Goal: Task Accomplishment & Management: Use online tool/utility

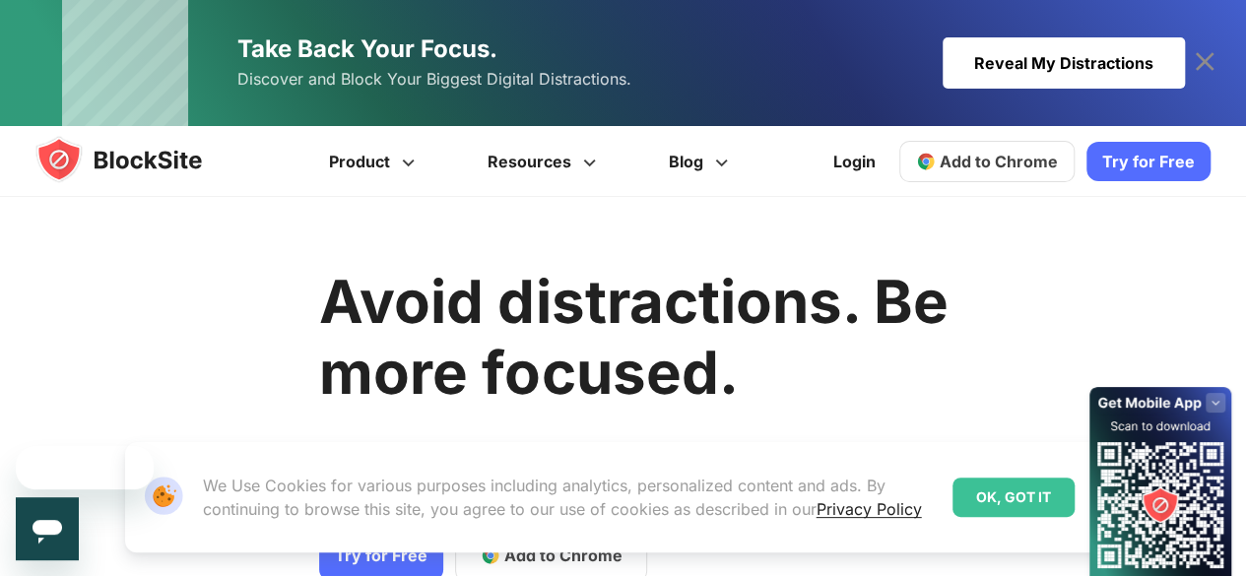
click at [982, 484] on div "OK, GOT IT" at bounding box center [1013, 497] width 122 height 39
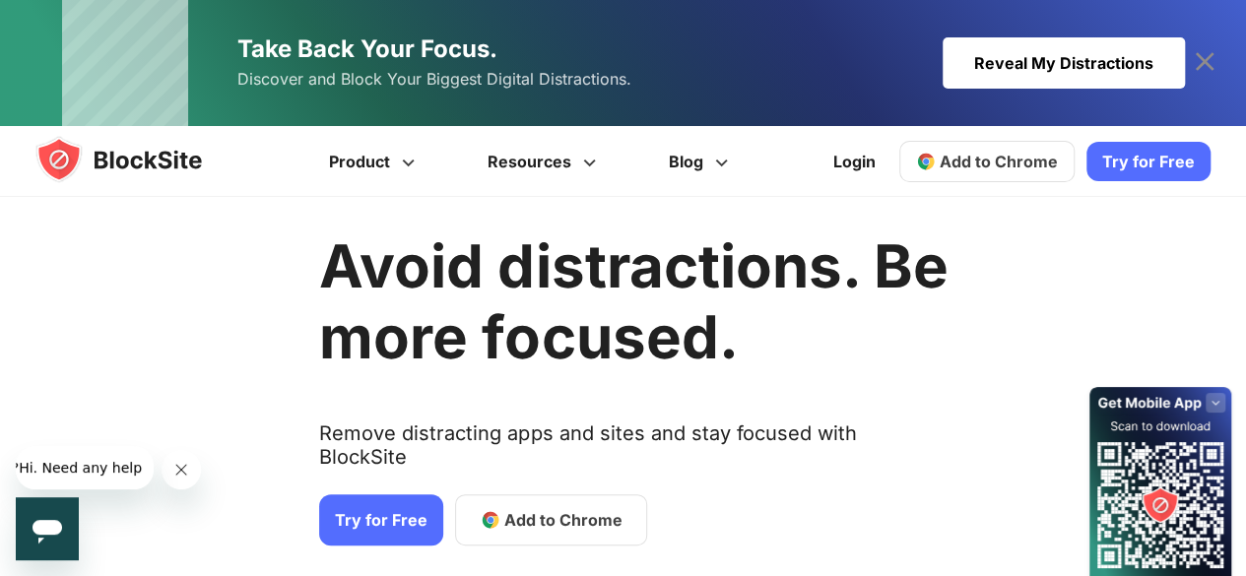
scroll to position [37, 0]
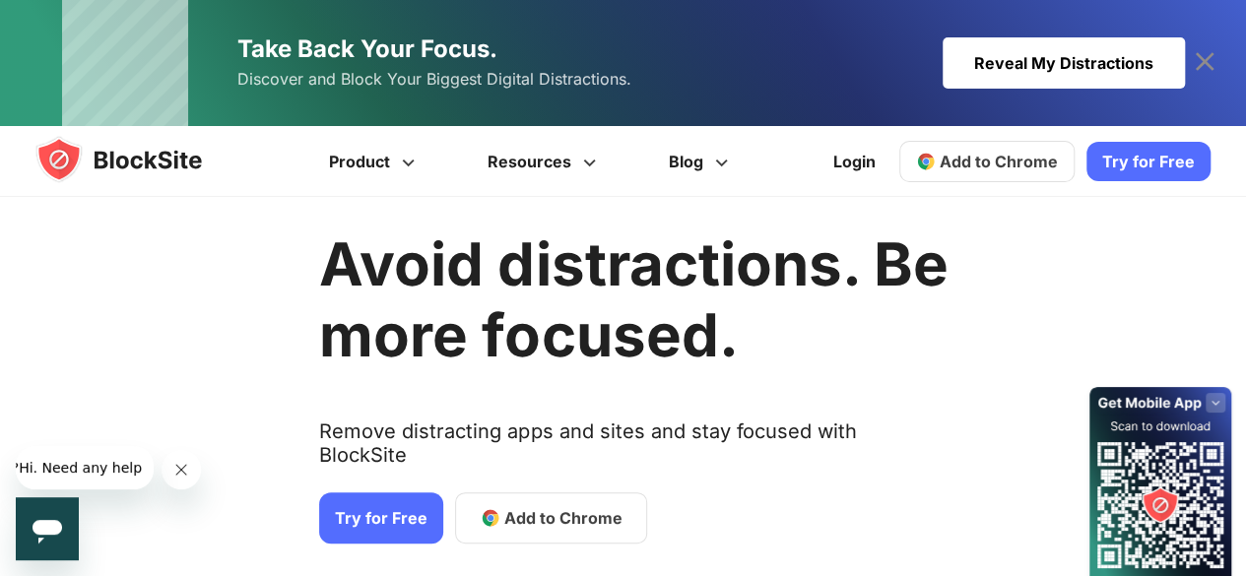
click at [1212, 65] on icon at bounding box center [1205, 62] width 32 height 32
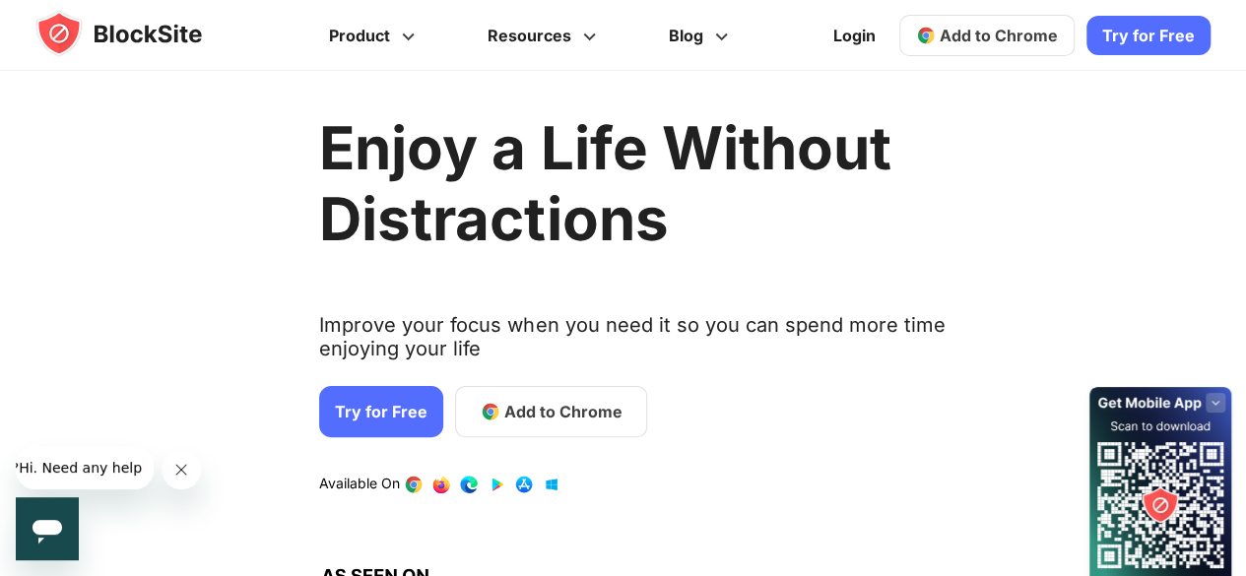
click at [1008, 35] on span "Add to Chrome" at bounding box center [999, 36] width 118 height 20
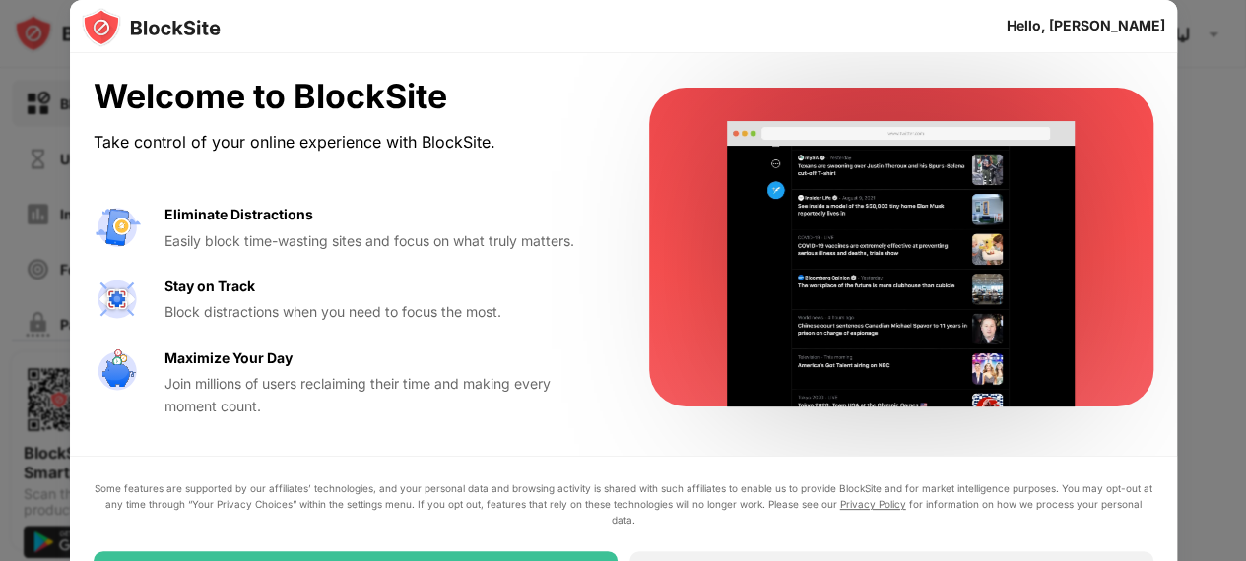
scroll to position [16, 0]
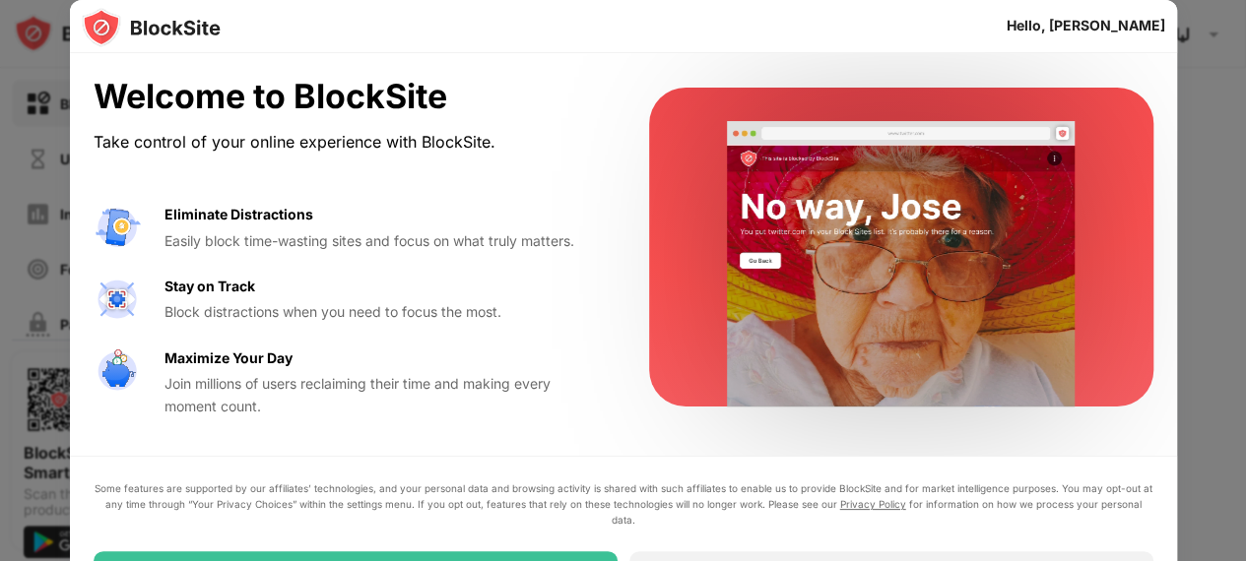
click at [1205, 217] on div at bounding box center [623, 280] width 1246 height 561
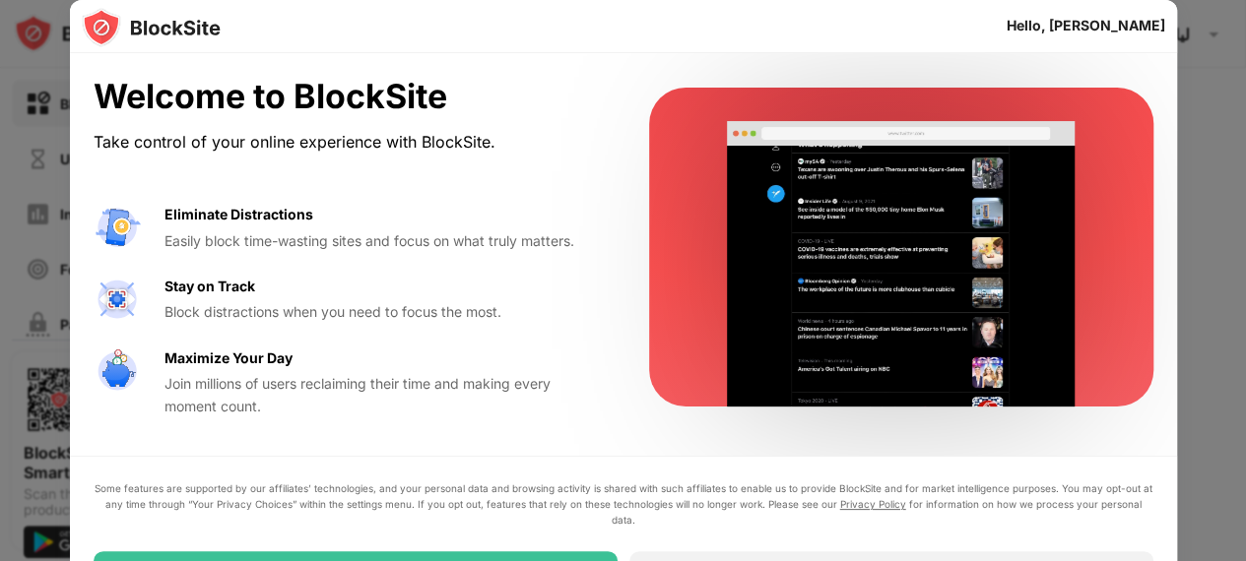
click at [1205, 217] on div at bounding box center [623, 280] width 1246 height 561
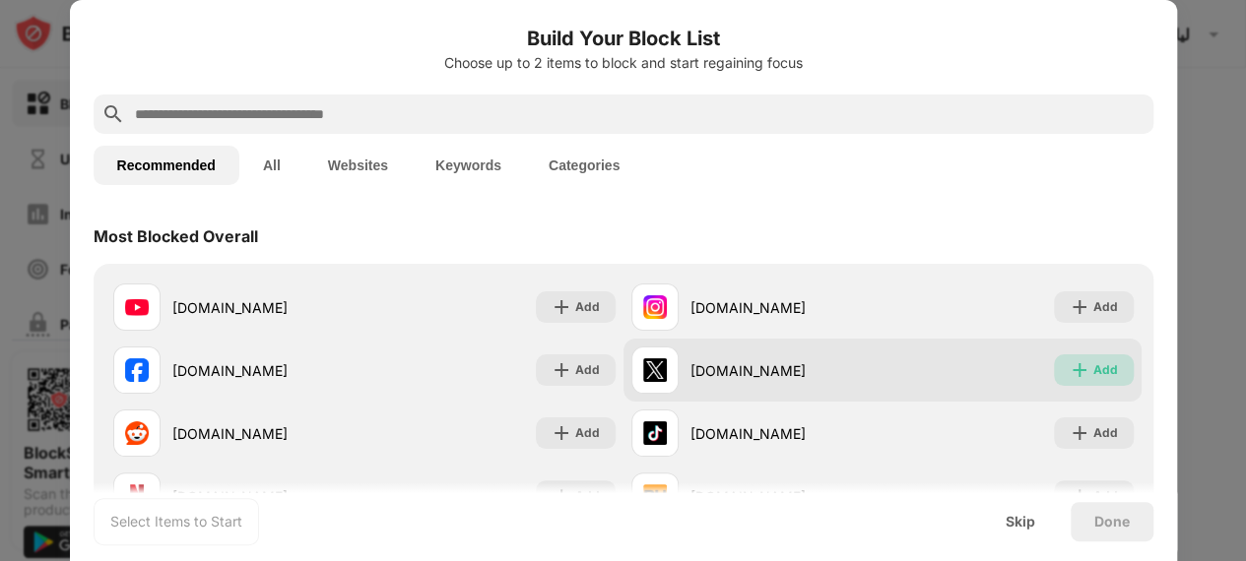
click at [1070, 365] on img at bounding box center [1080, 370] width 20 height 20
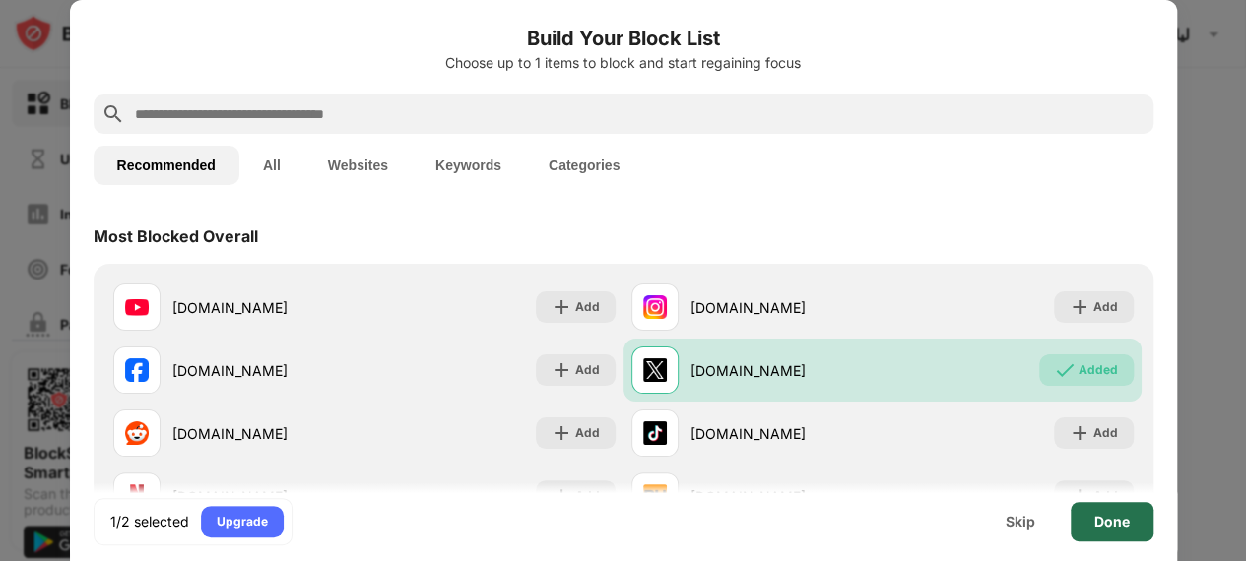
click at [1111, 514] on div "Done" at bounding box center [1111, 522] width 35 height 16
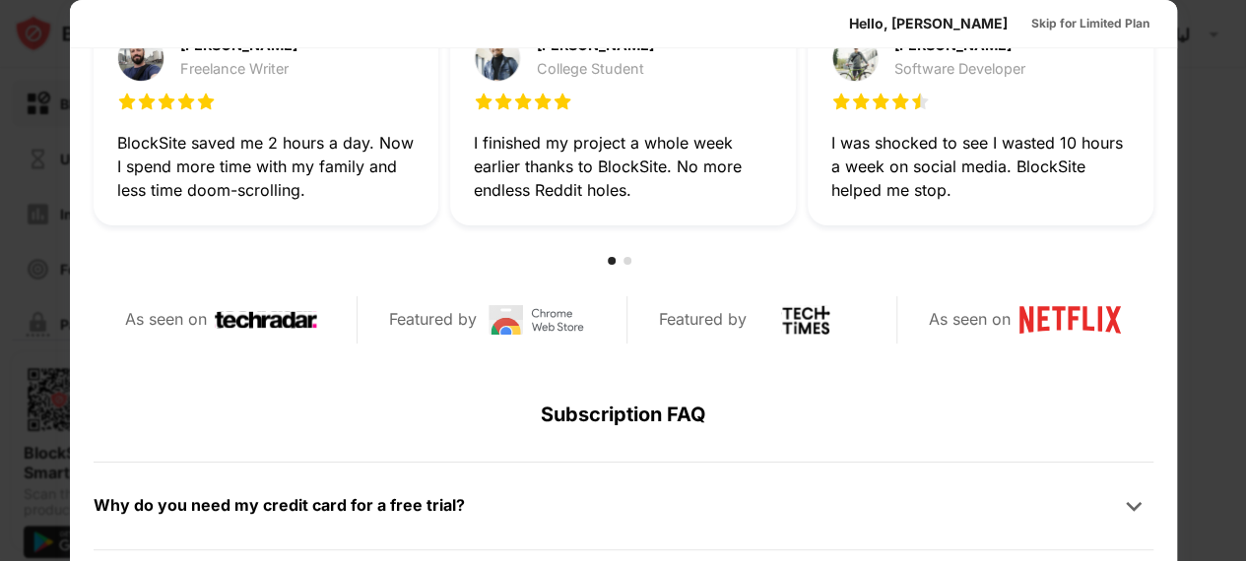
scroll to position [0, 0]
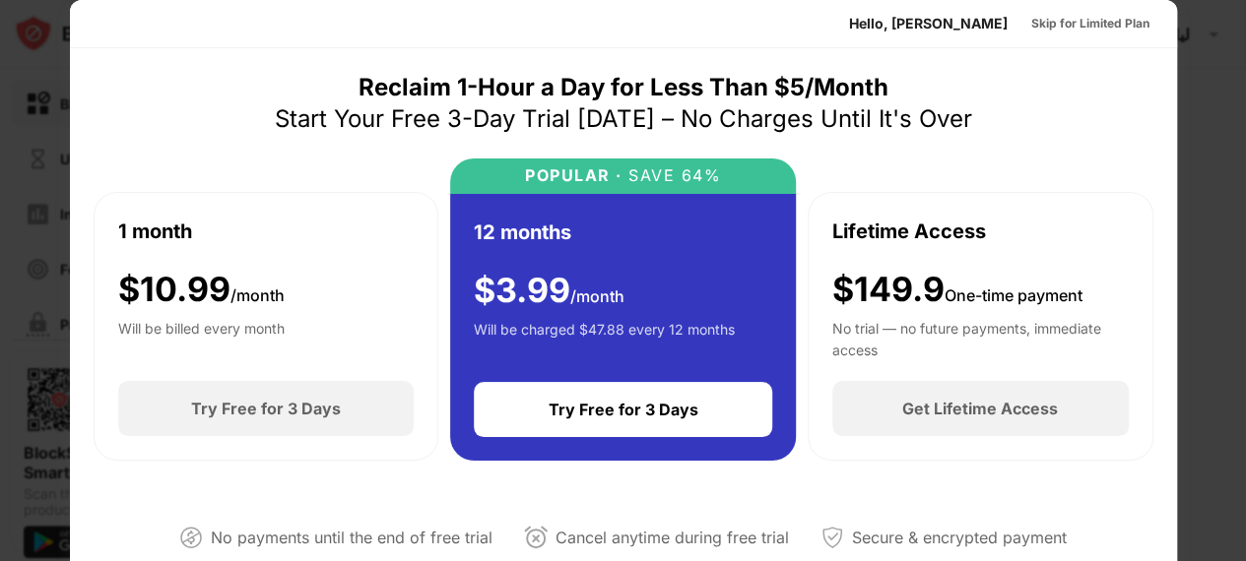
click at [1223, 125] on div at bounding box center [623, 280] width 1246 height 561
click at [1190, 88] on div at bounding box center [623, 280] width 1246 height 561
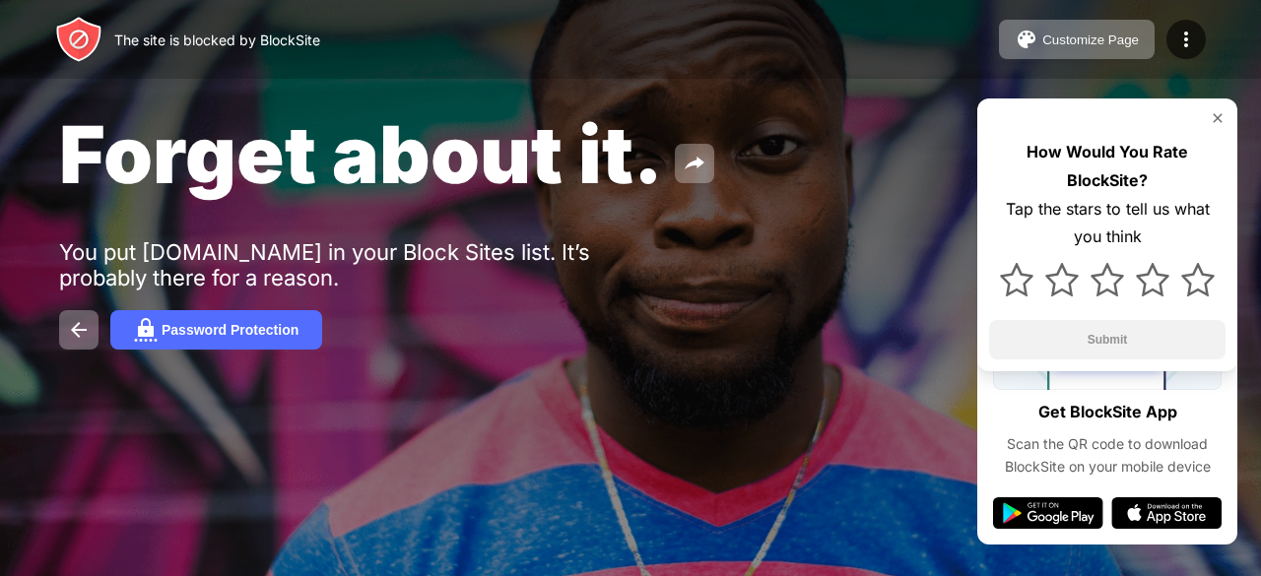
click at [667, 338] on div "Password Protection" at bounding box center [630, 329] width 1142 height 39
click at [1208, 119] on div at bounding box center [1107, 118] width 236 height 16
click at [1215, 118] on img at bounding box center [1217, 118] width 16 height 16
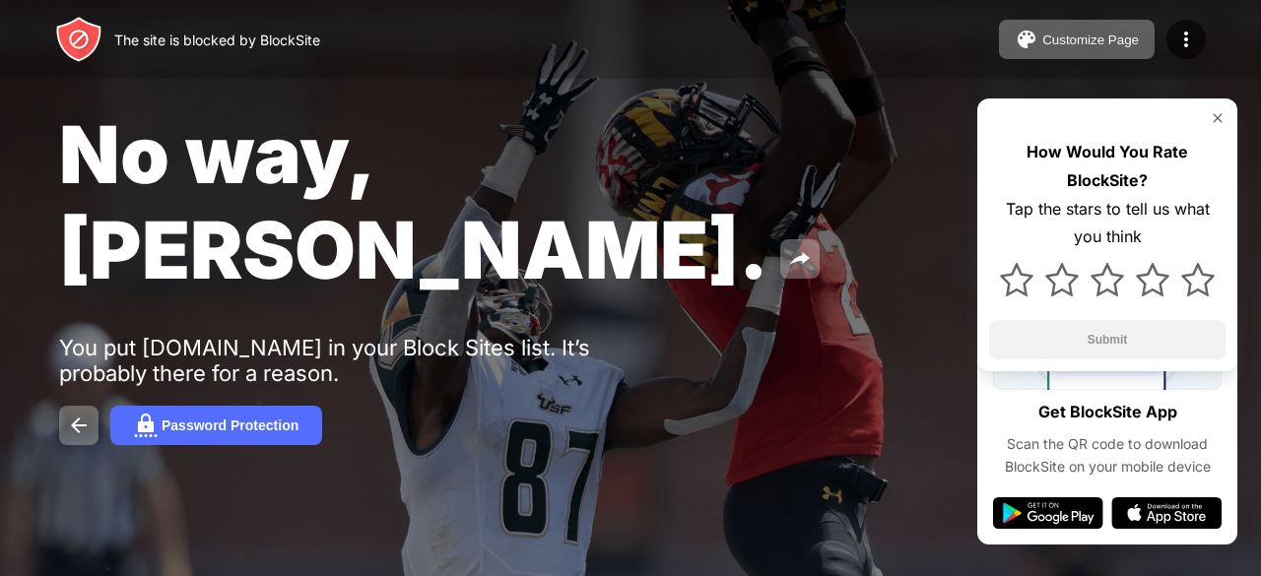
click at [588, 482] on div at bounding box center [630, 288] width 1261 height 576
click at [788, 247] on img at bounding box center [800, 259] width 24 height 24
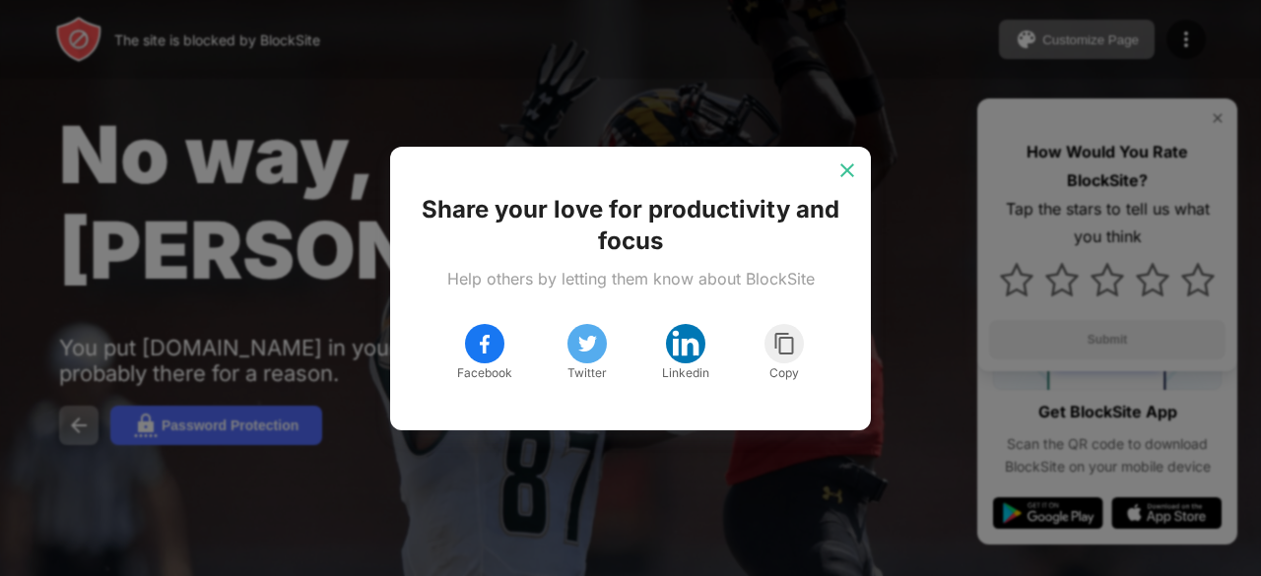
click at [843, 172] on img at bounding box center [847, 171] width 20 height 20
